Goal: Find specific page/section: Find specific page/section

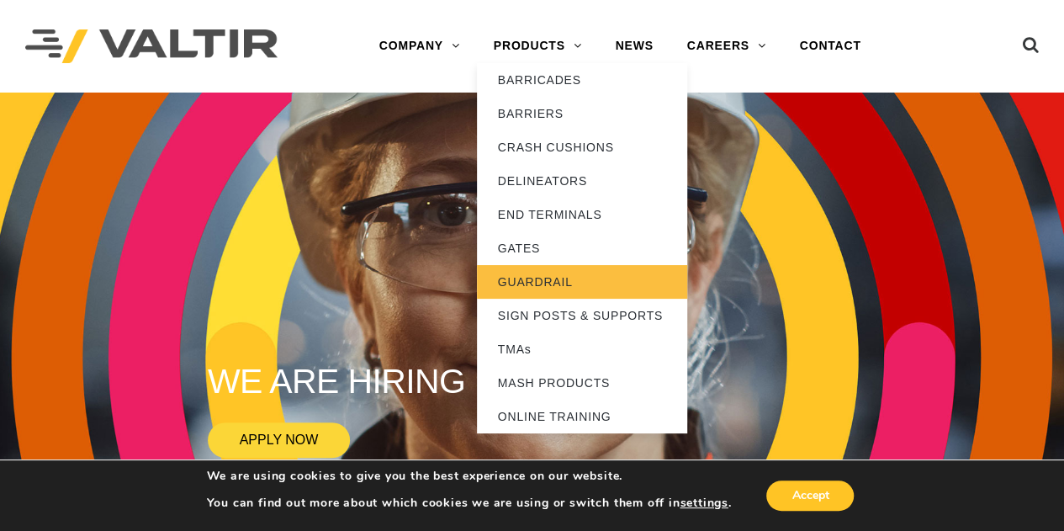
click at [524, 281] on link "GUARDRAIL" at bounding box center [582, 282] width 210 height 34
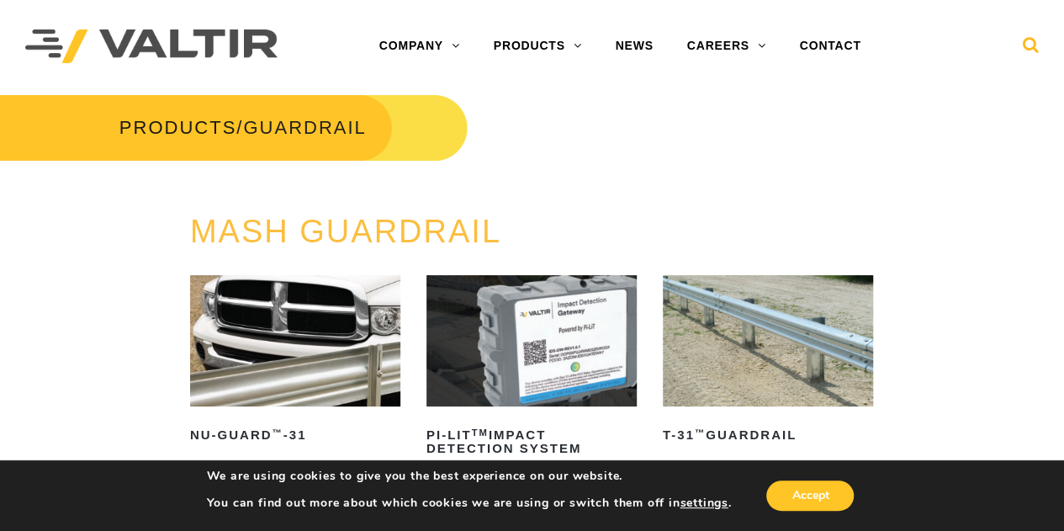
click at [1029, 43] on icon at bounding box center [1030, 48] width 17 height 25
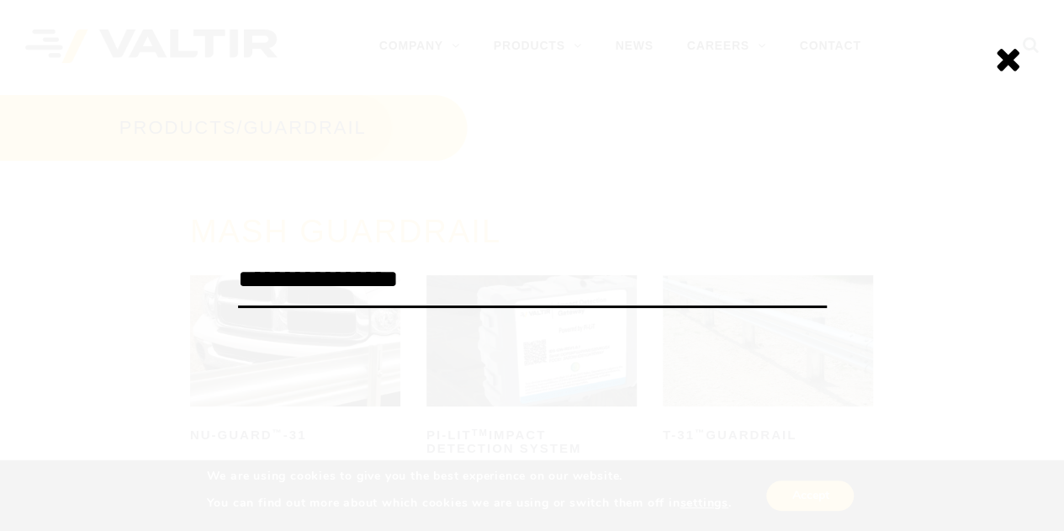
type input "**********"
click input "******" at bounding box center [0, 0] width 0 height 0
